Goal: Obtain resource: Download file/media

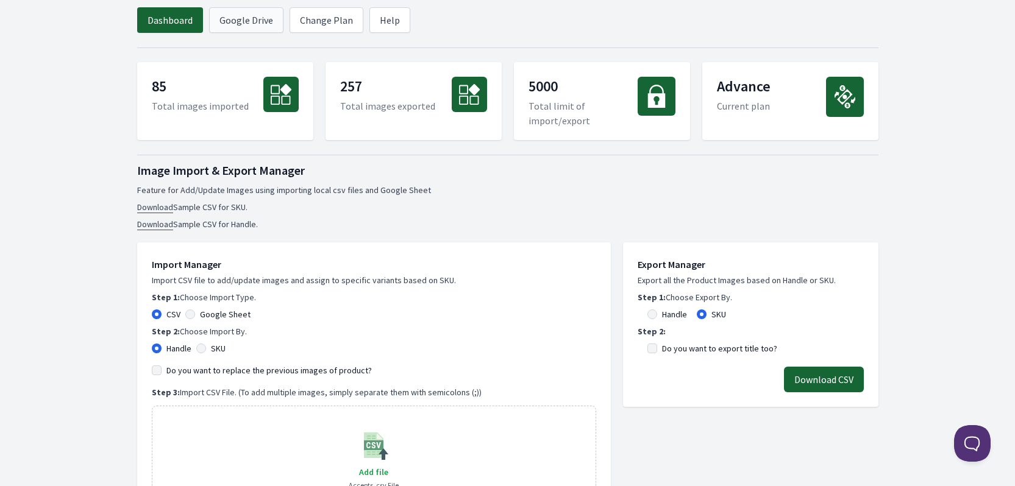
click at [228, 22] on link "Google Drive" at bounding box center [246, 20] width 74 height 26
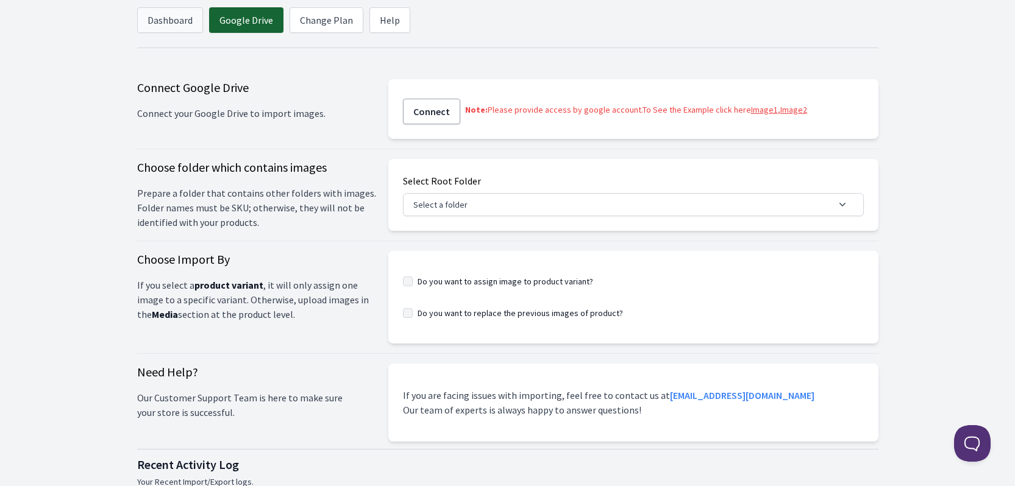
click at [164, 22] on link "Dashboard" at bounding box center [170, 20] width 66 height 26
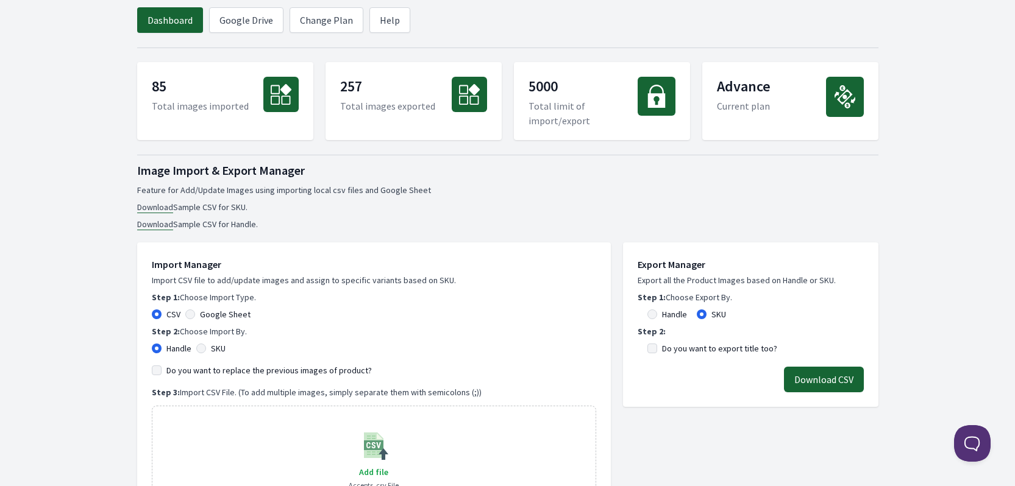
click at [818, 384] on button "Download CSV" at bounding box center [824, 380] width 80 height 26
click at [341, 22] on link "Change Plan" at bounding box center [327, 20] width 74 height 26
